Goal: Book appointment/travel/reservation

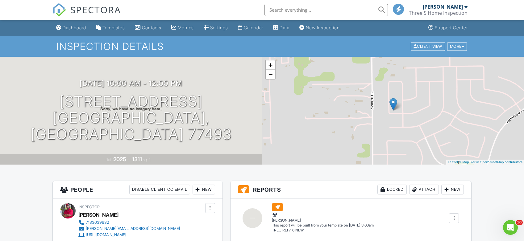
click at [263, 27] on div "Calendar" at bounding box center [253, 27] width 19 height 5
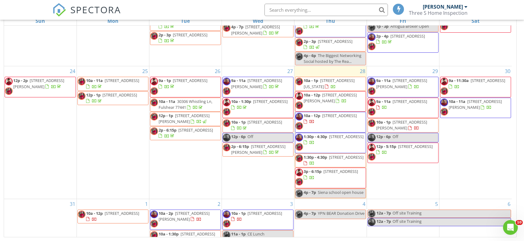
scroll to position [166, 0]
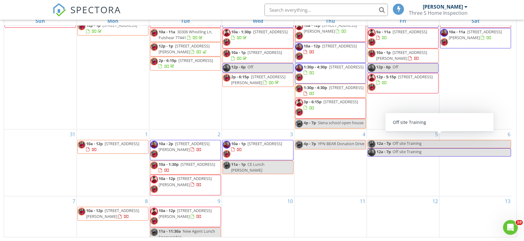
click at [489, 171] on div "6" at bounding box center [475, 163] width 72 height 67
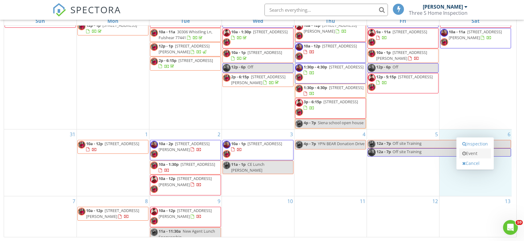
click at [477, 155] on link "Event" at bounding box center [475, 154] width 32 height 10
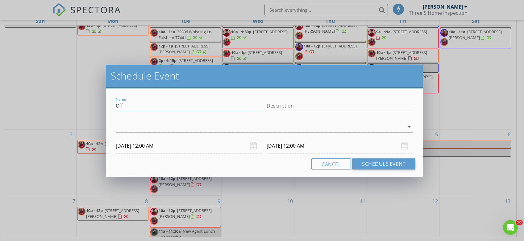
click at [184, 106] on input "Off" at bounding box center [189, 106] width 146 height 10
click at [401, 126] on div at bounding box center [260, 127] width 289 height 10
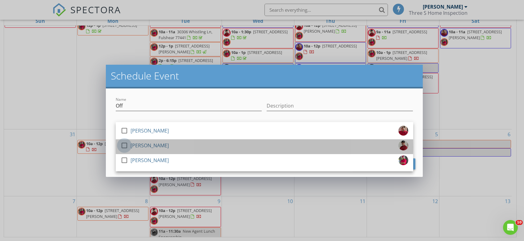
click at [127, 145] on div at bounding box center [124, 145] width 10 height 10
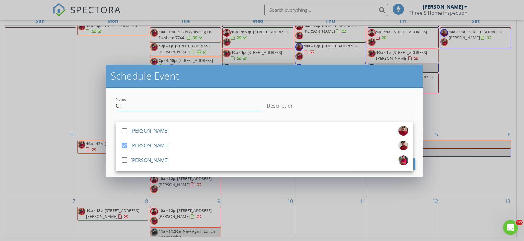
click at [213, 106] on input "Off" at bounding box center [189, 106] width 146 height 10
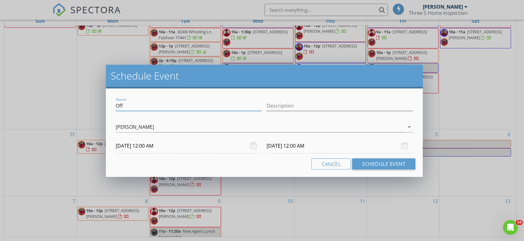
click at [130, 148] on input "[DATE] 12:00 AM" at bounding box center [189, 145] width 146 height 15
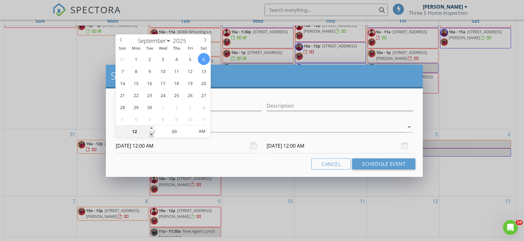
type input "11"
type input "[DATE] 11:00 PM"
click at [150, 134] on span at bounding box center [151, 135] width 4 height 6
type input "[DATE] 11:00 PM"
type input "[DATE] 11:00 AM"
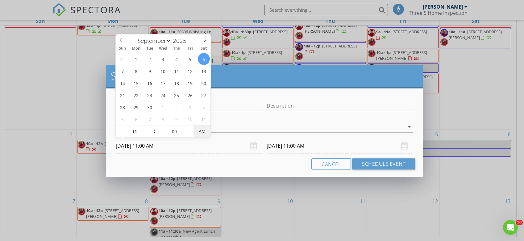
click at [203, 132] on span "AM" at bounding box center [201, 131] width 17 height 12
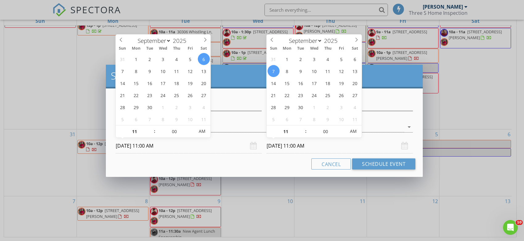
click at [322, 146] on input "[DATE] 11:00 AM" at bounding box center [339, 145] width 146 height 15
type input "[DATE] 11:00 AM"
click at [152, 145] on input "[DATE] 11:00 AM" at bounding box center [189, 145] width 146 height 15
type input "12"
type input "[DATE] 12:00 PM"
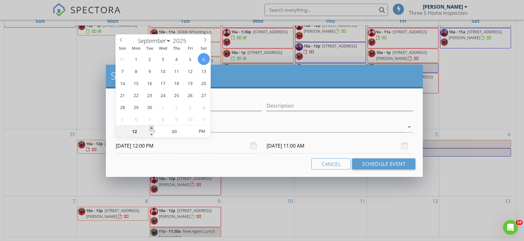
click at [152, 126] on span at bounding box center [151, 129] width 4 height 6
type input "01"
type input "[DATE] 1:00 PM"
click at [152, 126] on span at bounding box center [151, 129] width 4 height 6
type input "02"
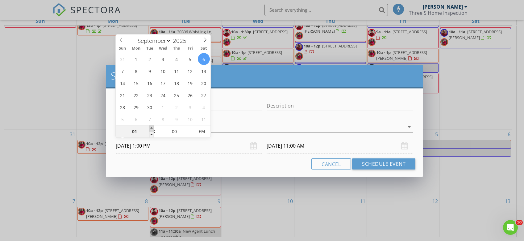
type input "[DATE] 2:00 PM"
click at [152, 126] on span at bounding box center [151, 129] width 4 height 6
type input "[DATE] 2:00 PM"
type input "03"
type input "[DATE] 3:00 PM"
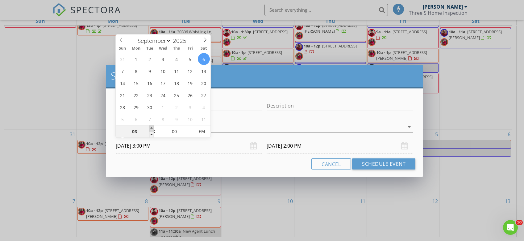
click at [152, 126] on span at bounding box center [151, 129] width 4 height 6
type input "[DATE] 3:00 PM"
type input "04"
type input "[DATE] 4:00 PM"
click at [152, 126] on span at bounding box center [151, 129] width 4 height 6
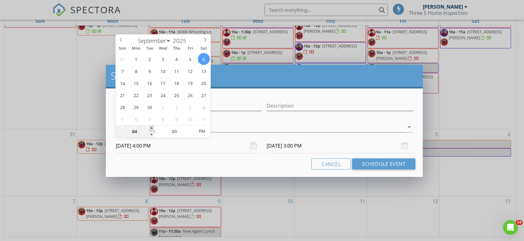
type input "05"
type input "[DATE] 5:00 PM"
click at [152, 126] on span at bounding box center [151, 129] width 4 height 6
type input "[DATE] 5:00 PM"
type input "06"
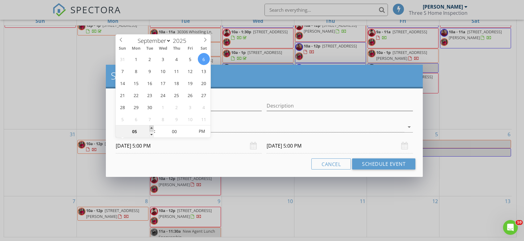
type input "[DATE] 6:00 PM"
click at [152, 126] on span at bounding box center [151, 129] width 4 height 6
type input "[DATE] 6:00 PM"
type input "07"
type input "[DATE] 7:00 PM"
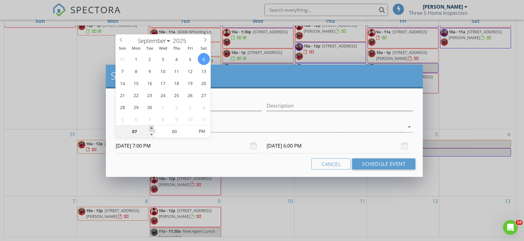
click at [152, 126] on span at bounding box center [151, 129] width 4 height 6
type input "[DATE] 7:00 PM"
type input "08"
type input "[DATE] 8:00 PM"
click at [152, 126] on span at bounding box center [151, 129] width 4 height 6
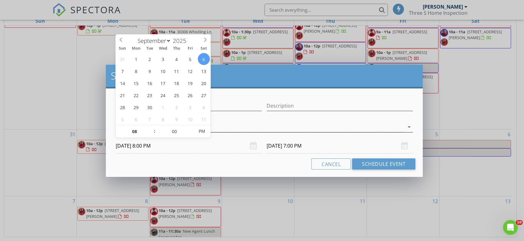
type input "[DATE] 8:00 PM"
type input "[DATE] 8:00 AM"
click at [207, 131] on span "AM" at bounding box center [201, 131] width 17 height 12
click at [314, 142] on input "[DATE] 8:00 AM" at bounding box center [339, 145] width 146 height 15
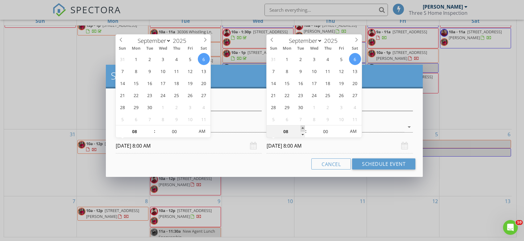
type input "09"
type input "[DATE] 9:00 AM"
click at [303, 127] on span at bounding box center [302, 129] width 4 height 6
type input "10"
type input "[DATE] 10:00 AM"
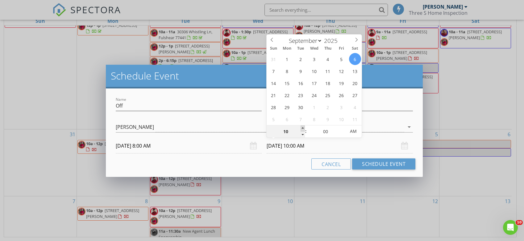
click at [303, 127] on span at bounding box center [302, 129] width 4 height 6
type input "11"
type input "[DATE] 11:00 AM"
click at [303, 127] on span at bounding box center [302, 129] width 4 height 6
click at [346, 148] on input "[DATE] 11:00 AM" at bounding box center [339, 145] width 146 height 15
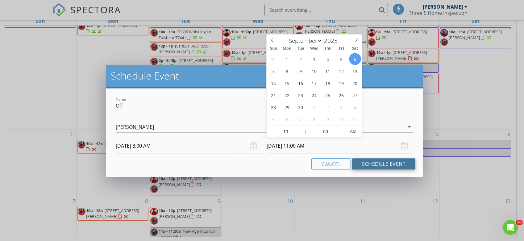
click at [393, 166] on button "Schedule Event" at bounding box center [383, 164] width 63 height 11
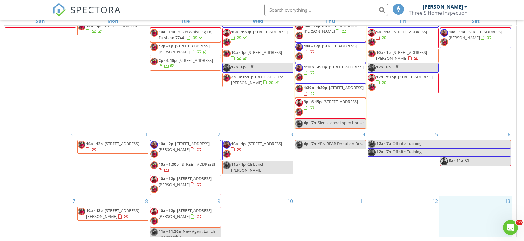
click at [468, 213] on div "13" at bounding box center [475, 219] width 72 height 46
click at [478, 198] on link "Event" at bounding box center [475, 197] width 32 height 10
select select "8"
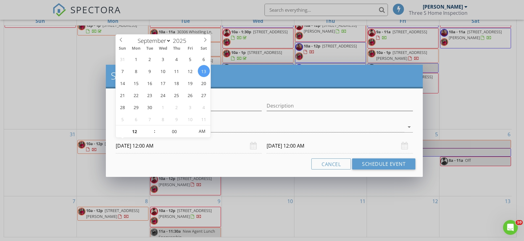
click at [152, 141] on input "[DATE] 12:00 AM" at bounding box center [189, 145] width 146 height 15
type input "01"
type input "[DATE] 1:00 AM"
click at [150, 127] on span at bounding box center [151, 129] width 4 height 6
type input "02"
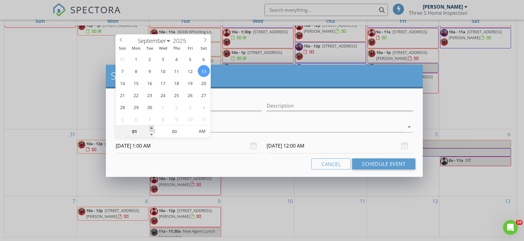
type input "[DATE] 2:00 AM"
click at [150, 127] on span at bounding box center [151, 129] width 4 height 6
type input "03"
type input "[DATE] 3:00 AM"
click at [150, 127] on span at bounding box center [151, 129] width 4 height 6
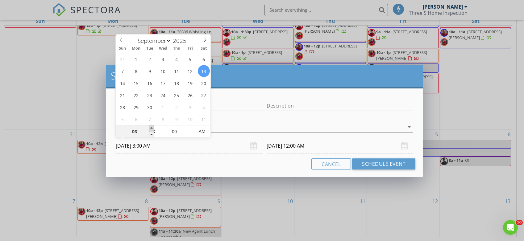
type input "[DATE] 3:00 AM"
type input "04"
type input "[DATE] 4:00 AM"
click at [150, 127] on span at bounding box center [151, 129] width 4 height 6
type input "[DATE] 4:00 AM"
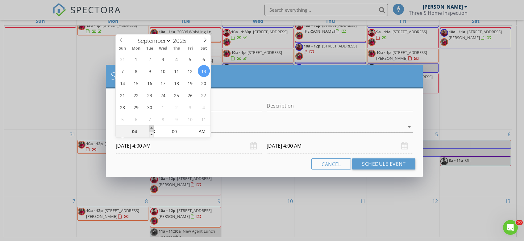
type input "05"
type input "[DATE] 5:00 AM"
click at [150, 127] on span at bounding box center [151, 129] width 4 height 6
type input "06"
type input "[DATE] 6:00 AM"
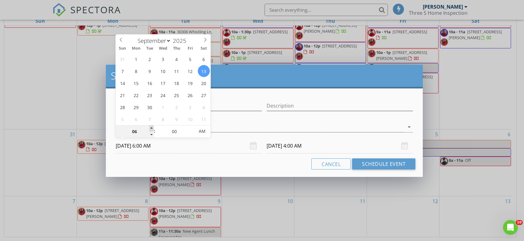
click at [150, 127] on span at bounding box center [151, 129] width 4 height 6
type input "07"
type input "[DATE] 7:00 AM"
click at [150, 127] on span at bounding box center [151, 129] width 4 height 6
type input "[DATE] 7:00 AM"
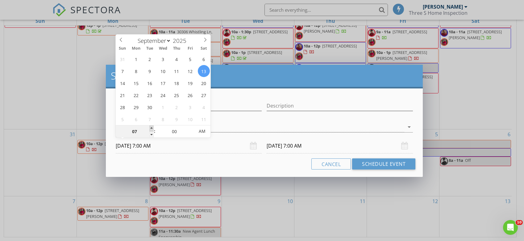
type input "08"
type input "[DATE] 8:00 AM"
click at [150, 127] on span at bounding box center [151, 129] width 4 height 6
type input "[DATE] 8:00 AM"
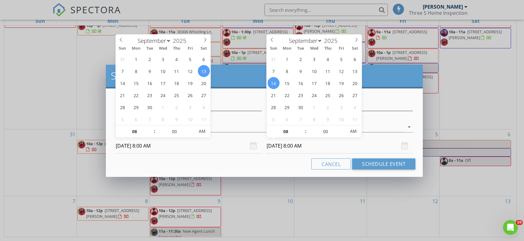
click at [295, 146] on input "[DATE] 8:00 AM" at bounding box center [339, 145] width 146 height 15
type input "09"
type input "[DATE] 9:00 AM"
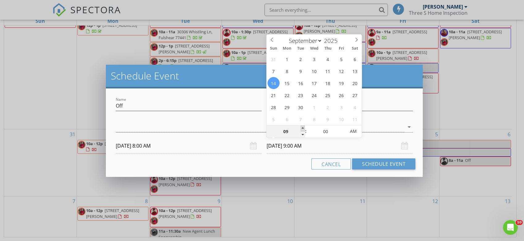
click at [302, 127] on span at bounding box center [302, 129] width 4 height 6
type input "10"
type input "[DATE] 10:00 AM"
click at [302, 127] on span at bounding box center [302, 129] width 4 height 6
type input "11"
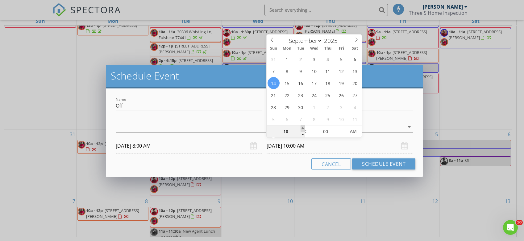
type input "[DATE] 11:00 AM"
click at [302, 127] on span at bounding box center [302, 129] width 4 height 6
type input "12"
type input "[DATE] 12:00 PM"
click at [302, 127] on span at bounding box center [302, 129] width 4 height 6
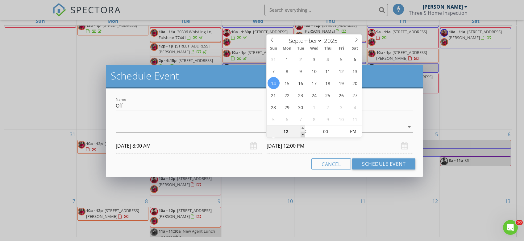
type input "11"
click at [303, 136] on span at bounding box center [302, 135] width 4 height 6
click at [383, 127] on div at bounding box center [260, 127] width 289 height 10
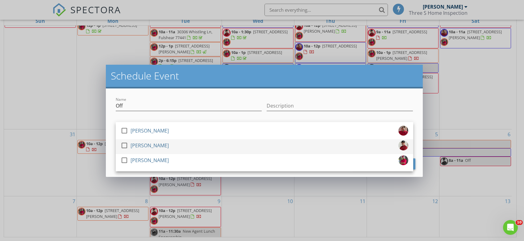
click at [120, 146] on div at bounding box center [124, 145] width 10 height 10
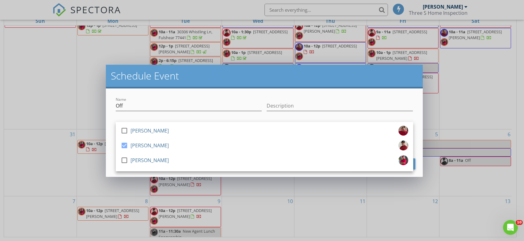
click at [344, 93] on div "Name Off Description check_box_outline_blank [PERSON_NAME] check_box [PERSON_NA…" at bounding box center [264, 133] width 317 height 89
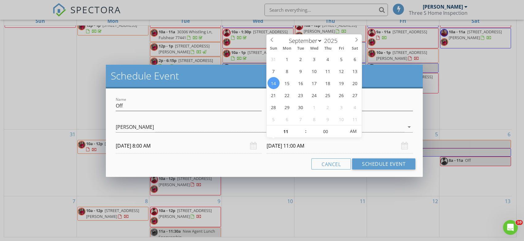
click at [278, 143] on input "[DATE] 11:00 AM" at bounding box center [339, 145] width 146 height 15
type input "[DATE] 11:00 AM"
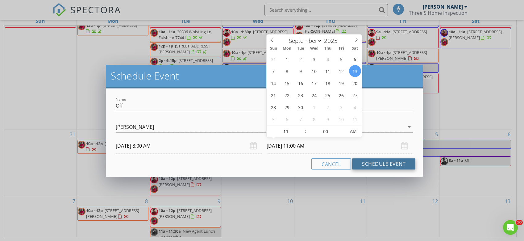
click at [387, 164] on button "Schedule Event" at bounding box center [383, 164] width 63 height 11
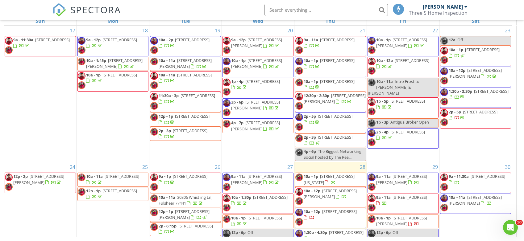
scroll to position [0, 0]
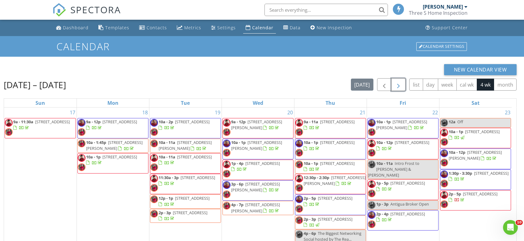
click at [402, 87] on span "button" at bounding box center [397, 84] width 7 height 7
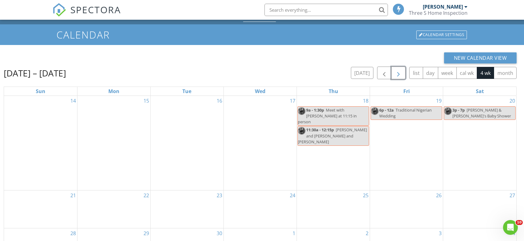
scroll to position [31, 0]
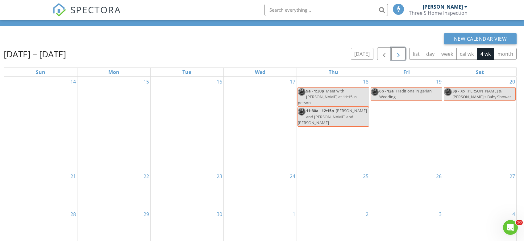
click at [345, 125] on div "18 9a - 1:30p Meet with [PERSON_NAME] at 11:15 in person 11:30a - 12:15p [PERSO…" at bounding box center [333, 124] width 73 height 94
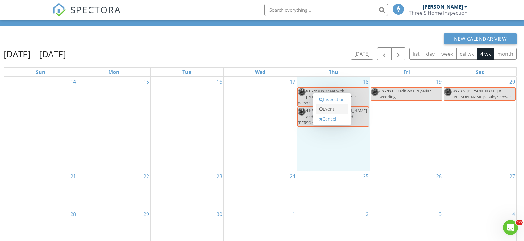
click at [338, 107] on link "Event" at bounding box center [332, 109] width 32 height 10
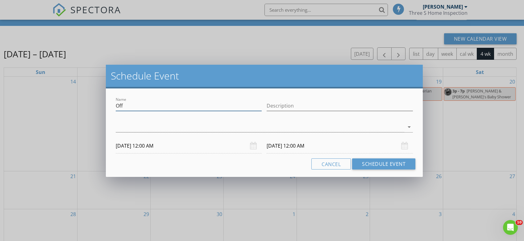
click at [210, 107] on input "Off" at bounding box center [189, 106] width 146 height 10
click at [116, 129] on div at bounding box center [260, 127] width 289 height 10
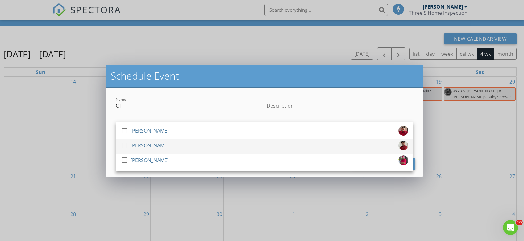
click at [122, 145] on div at bounding box center [124, 145] width 10 height 10
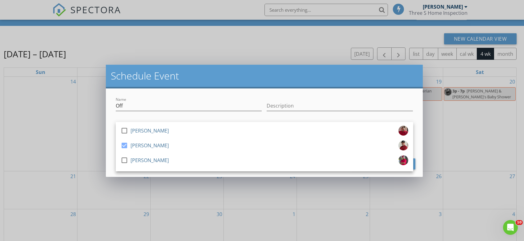
click at [185, 98] on div "Name Off" at bounding box center [189, 107] width 146 height 20
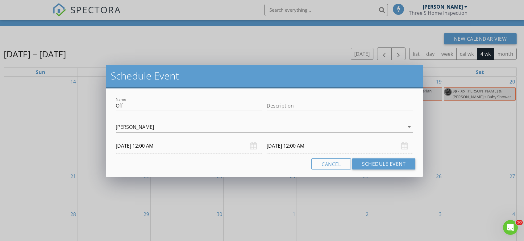
click at [150, 145] on input "[DATE] 12:00 AM" at bounding box center [189, 145] width 146 height 15
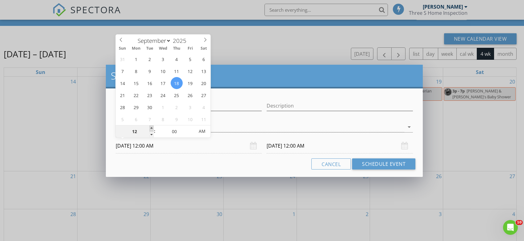
type input "01"
type input "[DATE] 1:00 AM"
click at [151, 129] on span at bounding box center [151, 129] width 4 height 6
type input "02"
type input "[DATE] 2:00 AM"
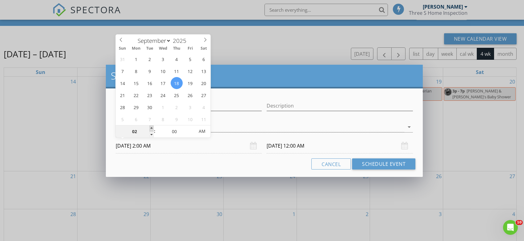
click at [151, 129] on span at bounding box center [151, 129] width 4 height 6
type input "03"
type input "[DATE] 3:00 AM"
click at [151, 128] on span at bounding box center [151, 129] width 4 height 6
type input "04"
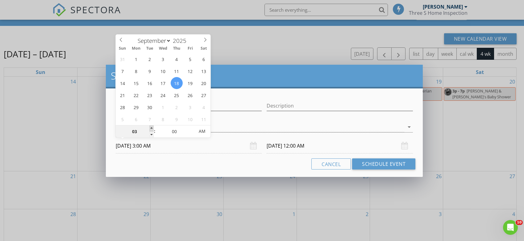
type input "[DATE] 4:00 AM"
click at [151, 128] on span at bounding box center [151, 129] width 4 height 6
type input "05"
type input "[DATE] 5:00 AM"
click at [151, 128] on span at bounding box center [151, 129] width 4 height 6
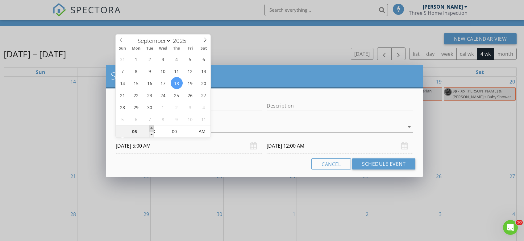
type input "[DATE] 5:00 AM"
type input "06"
type input "[DATE] 6:00 AM"
click at [151, 128] on span at bounding box center [151, 129] width 4 height 6
type input "[DATE] 6:00 AM"
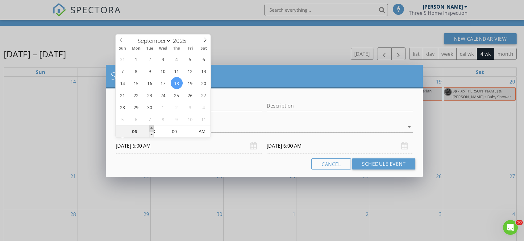
type input "07"
type input "[DATE] 7:00 AM"
click at [151, 128] on span at bounding box center [151, 129] width 4 height 6
type input "[DATE] 7:00 AM"
type input "08"
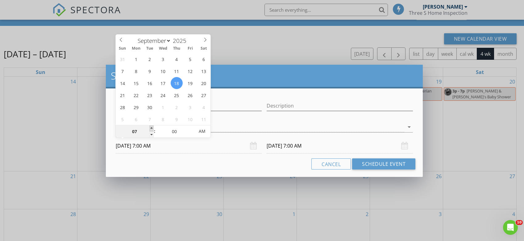
type input "[DATE] 8:00 AM"
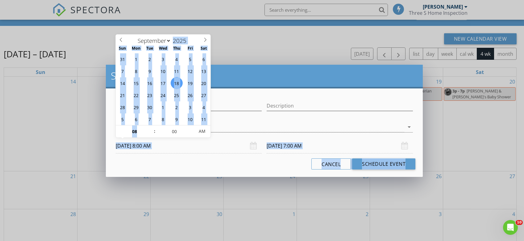
drag, startPoint x: 151, startPoint y: 128, endPoint x: 93, endPoint y: 130, distance: 58.0
click at [93, 130] on body "SPECTORA [PERSON_NAME] Three S Home Inspection Role: Inspector Change Role Dash…" at bounding box center [262, 130] width 524 height 323
type input "[DATE] 8:00 AM"
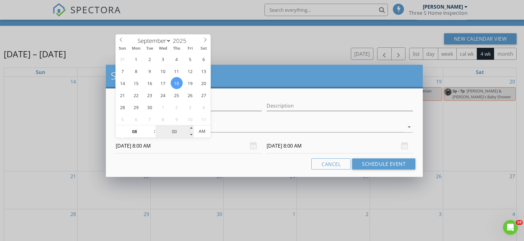
click at [165, 131] on input "00" at bounding box center [174, 132] width 38 height 12
type input "09"
type input "[DATE] 9:00 AM"
click at [150, 127] on span at bounding box center [151, 129] width 4 height 6
type input "[DATE] 9:00 AM"
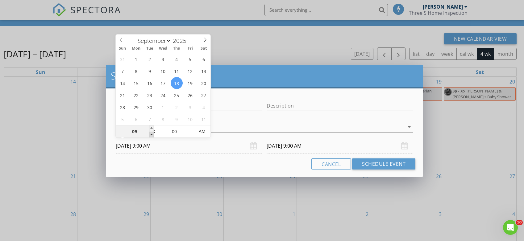
type input "08"
type input "[DATE] 8:00 AM"
drag, startPoint x: 152, startPoint y: 133, endPoint x: 160, endPoint y: 134, distance: 7.4
click at [153, 133] on span at bounding box center [151, 135] width 4 height 6
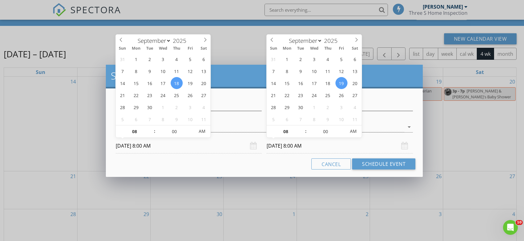
click at [284, 145] on input "[DATE] 8:00 AM" at bounding box center [339, 145] width 146 height 15
type input "[DATE] 8:00 AM"
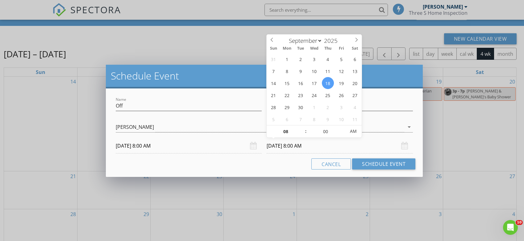
click at [299, 147] on input "[DATE] 8:00 AM" at bounding box center [339, 145] width 146 height 15
type input "09"
type input "[DATE] 9:00 AM"
click at [301, 128] on span at bounding box center [302, 129] width 4 height 6
type input "10"
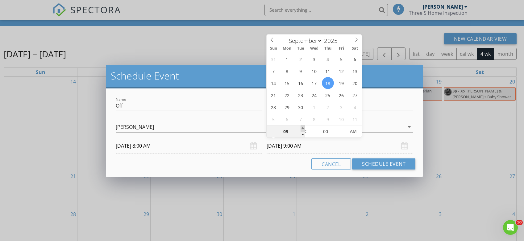
type input "[DATE] 10:00 AM"
click at [301, 128] on span at bounding box center [302, 129] width 4 height 6
type input "11"
type input "[DATE] 11:00 AM"
click at [301, 128] on span at bounding box center [302, 129] width 4 height 6
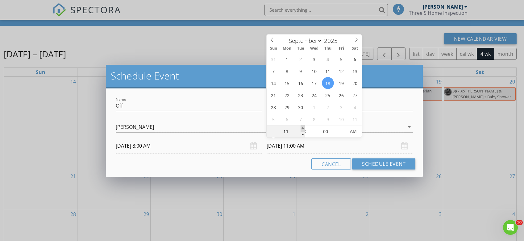
type input "12"
type input "[DATE] 12:00 PM"
click at [304, 127] on span at bounding box center [302, 129] width 4 height 6
type input "11"
type input "[DATE] 11:00 AM"
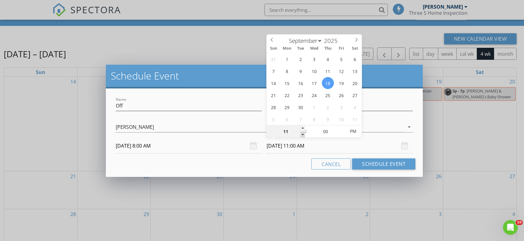
click at [301, 134] on span at bounding box center [302, 135] width 4 height 6
click at [372, 85] on div "Schedule Event" at bounding box center [264, 77] width 317 height 24
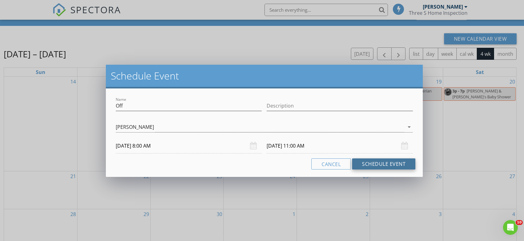
click at [386, 166] on button "Schedule Event" at bounding box center [383, 164] width 63 height 11
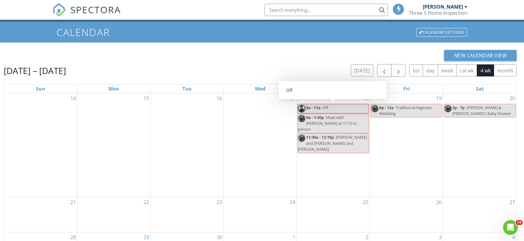
scroll to position [0, 0]
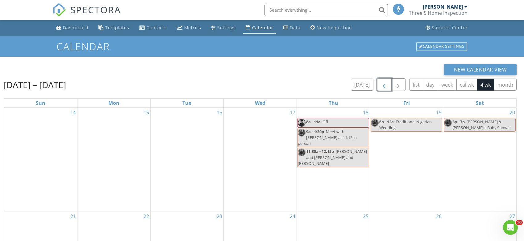
click at [386, 86] on span "button" at bounding box center [383, 84] width 7 height 7
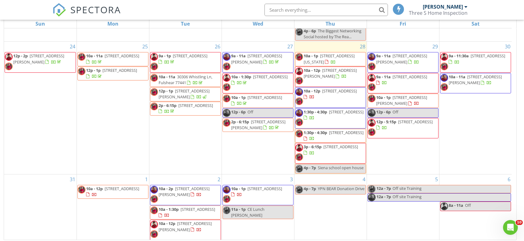
scroll to position [82, 0]
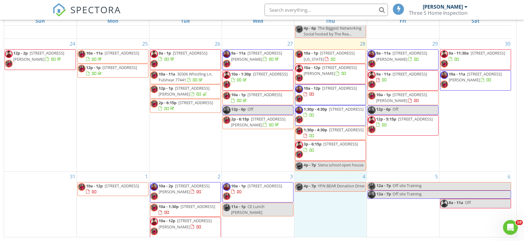
click at [334, 208] on div "4 4p - 7p YPN BEAR Donation Drive" at bounding box center [330, 205] width 72 height 67
click at [336, 191] on link "Event" at bounding box center [329, 193] width 32 height 10
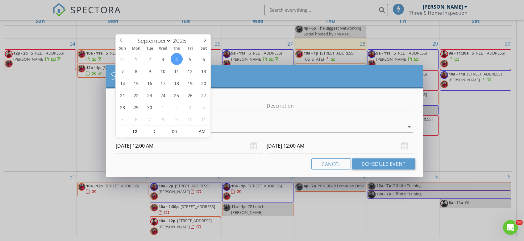
click at [161, 146] on input "[DATE] 12:00 AM" at bounding box center [189, 145] width 146 height 15
click at [400, 126] on div at bounding box center [260, 127] width 289 height 10
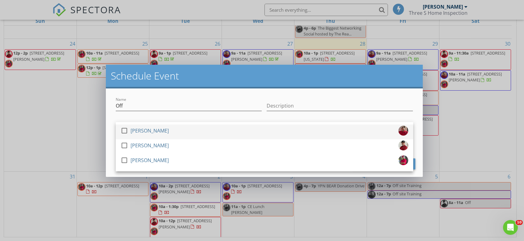
click at [126, 132] on div at bounding box center [124, 131] width 10 height 10
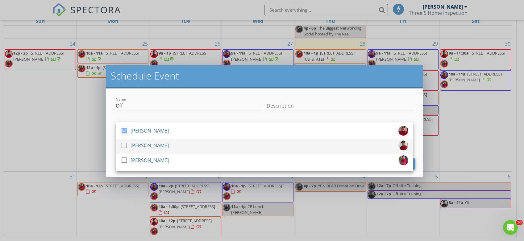
click at [126, 149] on div at bounding box center [126, 151] width 10 height 4
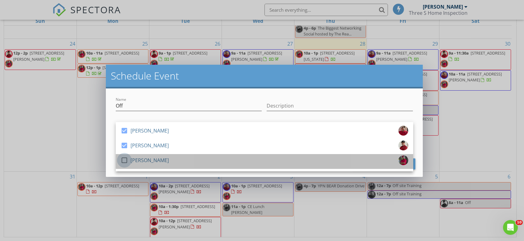
click at [122, 160] on div at bounding box center [124, 160] width 10 height 10
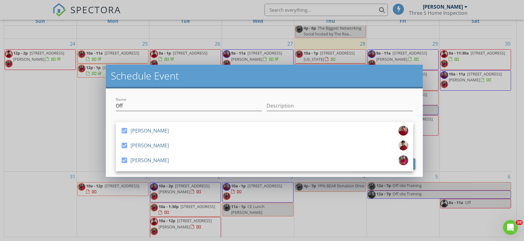
click at [216, 98] on div "Name Off" at bounding box center [189, 107] width 146 height 20
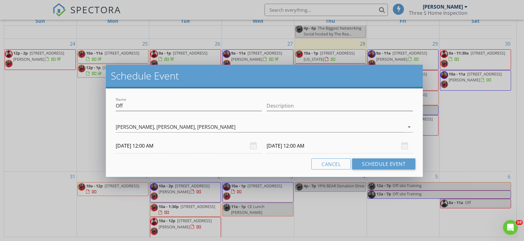
click at [157, 148] on input "[DATE] 12:00 AM" at bounding box center [189, 145] width 146 height 15
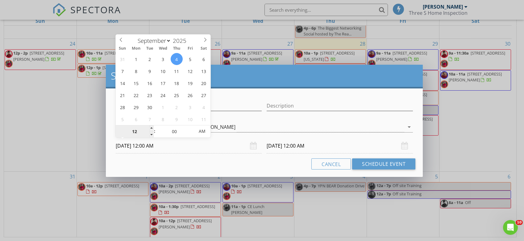
click at [147, 127] on input "12" at bounding box center [135, 132] width 38 height 12
click at [155, 127] on span ":" at bounding box center [155, 131] width 2 height 12
type input "01"
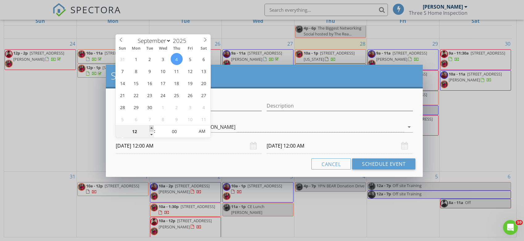
type input "[DATE] 1:00 AM"
click at [152, 129] on span at bounding box center [151, 129] width 4 height 6
type input "02"
type input "[DATE] 2:00 AM"
click at [152, 129] on span at bounding box center [151, 129] width 4 height 6
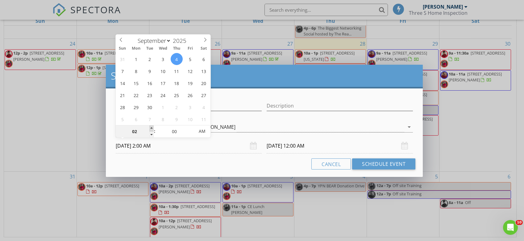
type input "03"
type input "[DATE] 3:00 AM"
click at [152, 129] on span at bounding box center [151, 129] width 4 height 6
type input "04"
type input "[DATE] 4:00 AM"
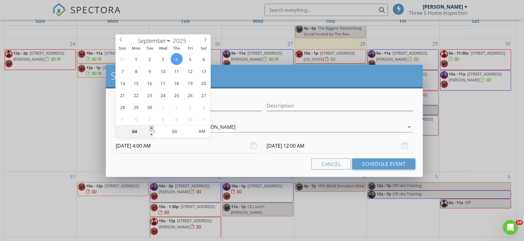
click at [152, 129] on span at bounding box center [151, 129] width 4 height 6
type input "[DATE] 4:00 AM"
type input "05"
type input "[DATE] 5:00 AM"
click at [153, 128] on span at bounding box center [151, 129] width 4 height 6
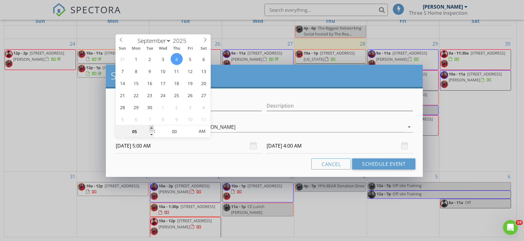
type input "[DATE] 5:00 AM"
type input "06"
type input "[DATE] 6:00 AM"
click at [153, 128] on span at bounding box center [151, 129] width 4 height 6
type input "07"
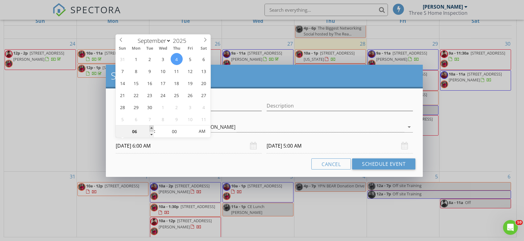
type input "[DATE] 7:00 AM"
click at [153, 128] on span at bounding box center [151, 129] width 4 height 6
type input "[DATE] 7:00 AM"
type input "08"
type input "[DATE] 8:00 AM"
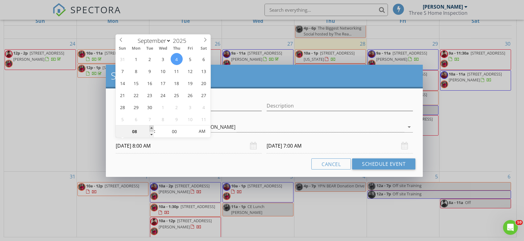
click at [153, 128] on span at bounding box center [151, 129] width 4 height 6
type input "08"
type input "[DATE] 8:00 AM"
type input "09"
type input "[DATE] 9:00 AM"
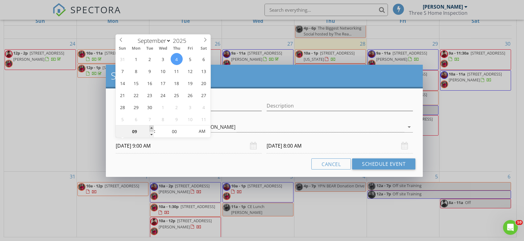
click at [152, 127] on span at bounding box center [151, 129] width 4 height 6
type input "09"
type input "[DATE] 9:00 AM"
click at [287, 144] on input "[DATE] 9:00 AM" at bounding box center [339, 145] width 146 height 15
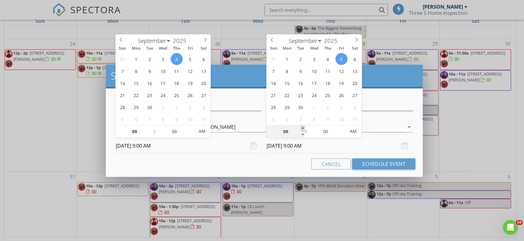
type input "10"
type input "[DATE] 10:00 AM"
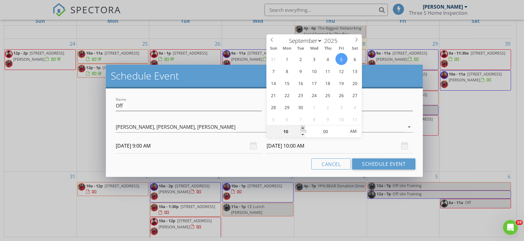
click at [302, 129] on span at bounding box center [302, 129] width 4 height 6
type input "05"
type input "[DATE] 10:05 AM"
click at [341, 127] on span at bounding box center [342, 129] width 4 height 6
type input "10"
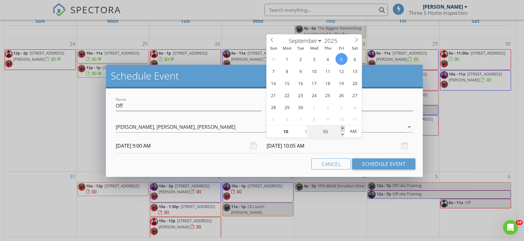
type input "[DATE] 10:10 AM"
click at [341, 127] on span at bounding box center [342, 129] width 4 height 6
type input "15"
type input "[DATE] 10:15 AM"
click at [341, 127] on span at bounding box center [342, 129] width 4 height 6
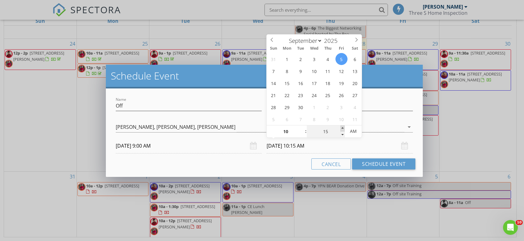
type input "20"
type input "[DATE] 10:20 AM"
click at [341, 127] on span at bounding box center [342, 129] width 4 height 6
type input "25"
type input "[DATE] 10:25 AM"
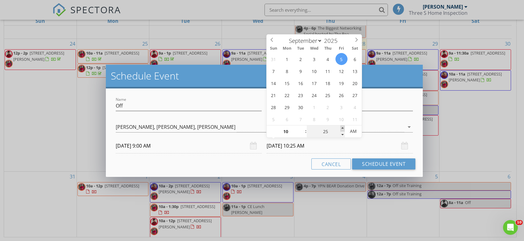
click at [341, 127] on span at bounding box center [342, 129] width 4 height 6
type input "30"
type input "[DATE] 10:30 AM"
click at [341, 127] on span at bounding box center [342, 129] width 4 height 6
click at [363, 140] on input "[DATE] 10:30 AM" at bounding box center [339, 145] width 146 height 15
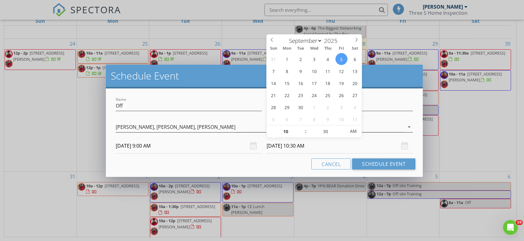
click at [233, 122] on div "[PERSON_NAME], [PERSON_NAME], [PERSON_NAME]" at bounding box center [260, 127] width 289 height 10
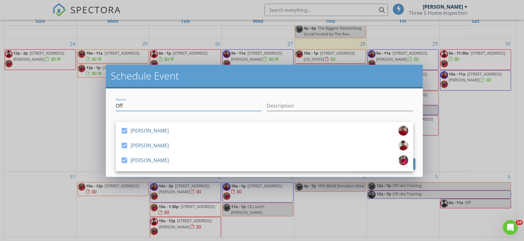
click at [196, 106] on input "Off" at bounding box center [189, 106] width 146 height 10
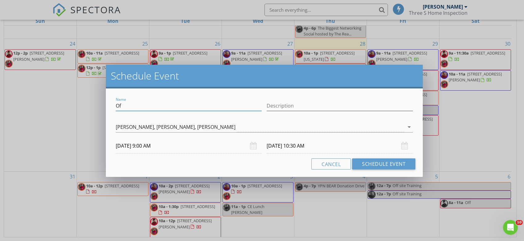
type input "O"
click at [296, 104] on input "Description" at bounding box center [339, 106] width 146 height 10
click at [189, 105] on input "Team meeting" at bounding box center [189, 106] width 146 height 10
type input "Team meeting - at First Watch"
click at [341, 111] on div "Description" at bounding box center [339, 109] width 146 height 16
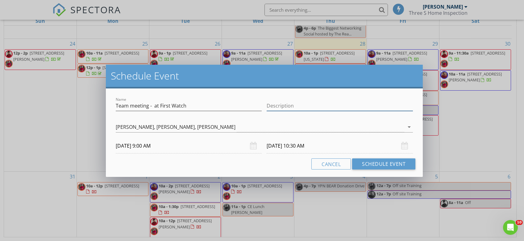
click at [342, 105] on input "Description" at bounding box center [339, 106] width 146 height 10
type input "[STREET_ADDRESS]"
click at [368, 163] on button "Schedule Event" at bounding box center [383, 164] width 63 height 11
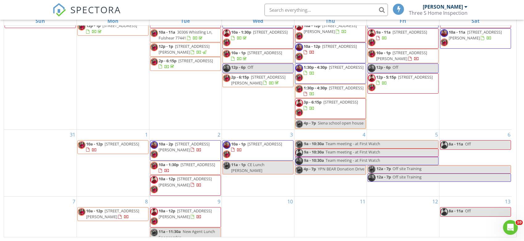
scroll to position [166, 0]
click at [354, 141] on span "Team meeting - at First Watch" at bounding box center [352, 144] width 55 height 6
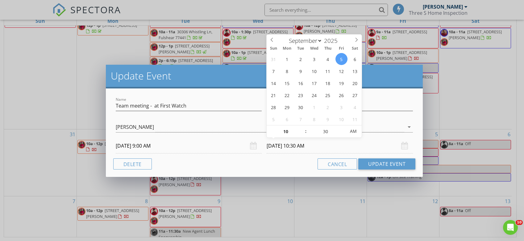
click at [287, 146] on input "[DATE] 10:30 AM" at bounding box center [339, 145] width 146 height 15
type input "[DATE] 10:30 AM"
click at [382, 162] on button "Update Event" at bounding box center [386, 164] width 57 height 11
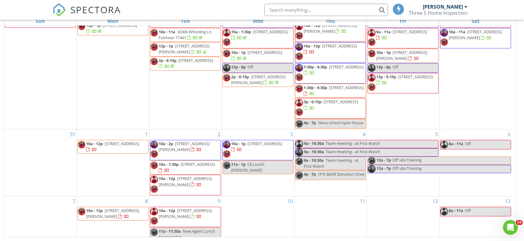
click at [333, 142] on span "Team meeting - at First Watch" at bounding box center [352, 144] width 55 height 6
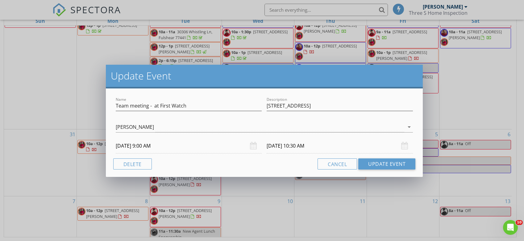
click at [291, 147] on input "[DATE] 10:30 AM" at bounding box center [339, 145] width 146 height 15
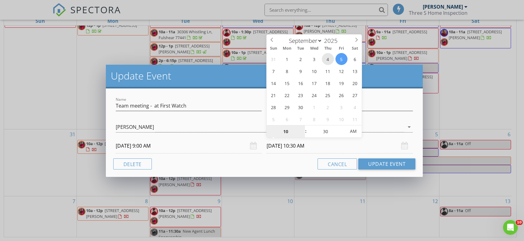
type input "[DATE] 10:30 AM"
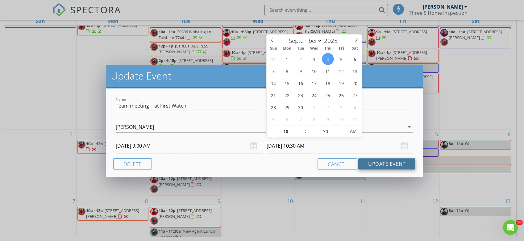
click at [390, 165] on button "Update Event" at bounding box center [386, 164] width 57 height 11
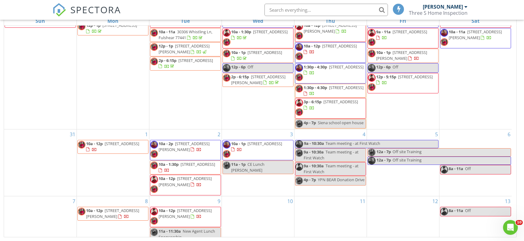
click at [335, 141] on span "Team meeting - at First Watch" at bounding box center [352, 144] width 55 height 6
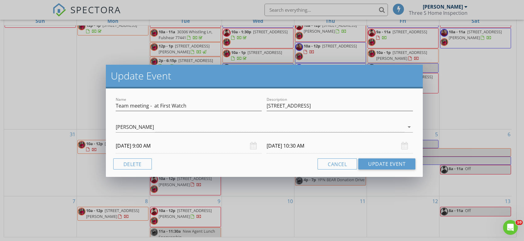
click at [285, 146] on input "[DATE] 10:30 AM" at bounding box center [339, 145] width 146 height 15
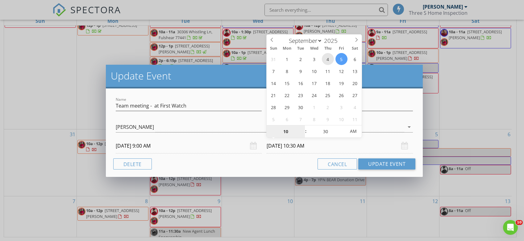
type input "[DATE] 10:30 AM"
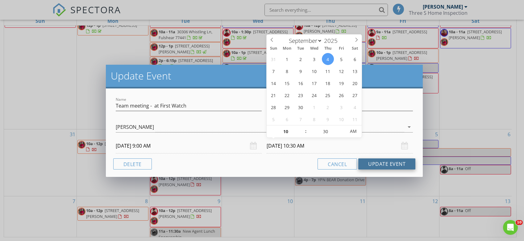
click at [376, 162] on button "Update Event" at bounding box center [386, 164] width 57 height 11
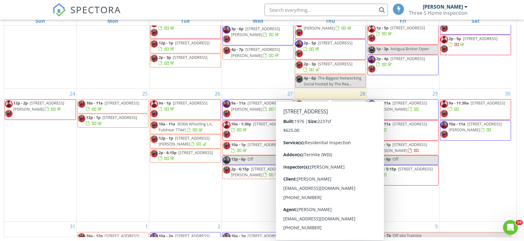
scroll to position [42, 0]
